Goal: Transaction & Acquisition: Book appointment/travel/reservation

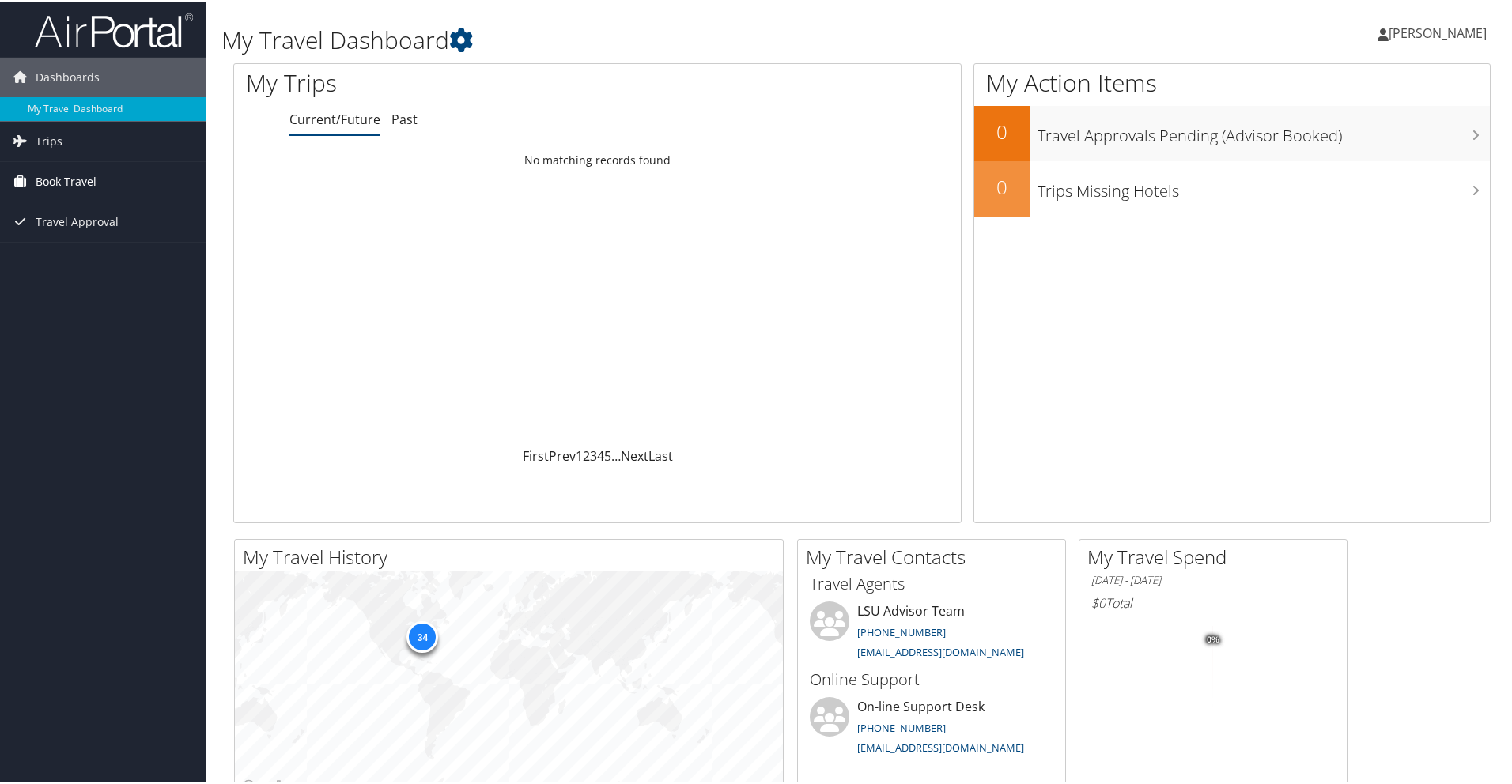
click at [101, 174] on link "Book Travel" at bounding box center [103, 180] width 206 height 39
click at [91, 233] on link "Book/Manage Online Trips" at bounding box center [103, 236] width 206 height 24
